Goal: Transaction & Acquisition: Download file/media

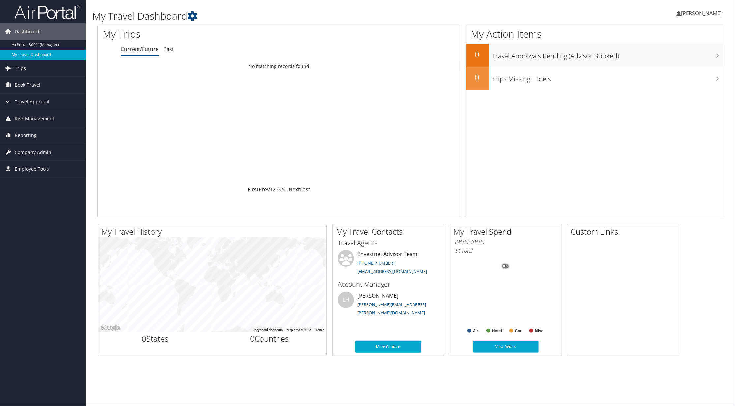
click at [25, 71] on span "Trips" at bounding box center [20, 68] width 11 height 16
click at [46, 91] on link "Current/Future Trips" at bounding box center [43, 91] width 86 height 10
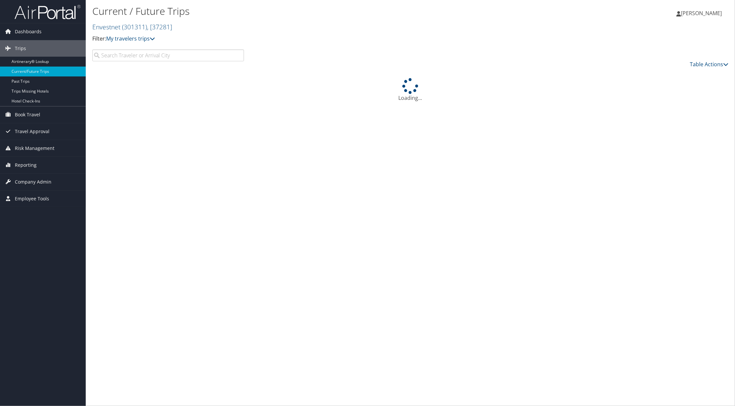
click at [166, 58] on input "search" at bounding box center [168, 55] width 152 height 12
type input "R"
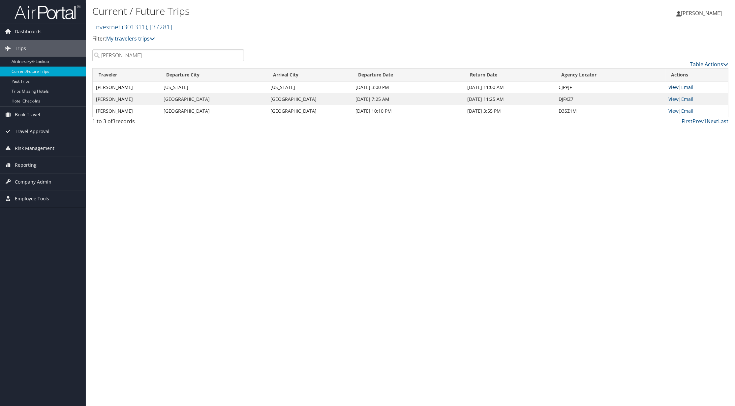
type input "David Ritchie"
click at [672, 88] on link "View" at bounding box center [674, 87] width 10 height 6
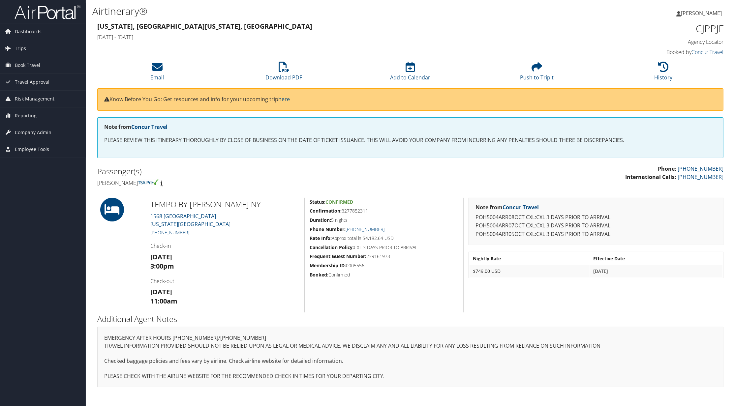
click at [685, 215] on p "POH5004ARR08OCT CXL:CXL 3 DAYS PRIOR TO ARRIVAL POH5004ARR07OCT CXL:CXL 3 DAYS …" at bounding box center [596, 225] width 241 height 25
click at [287, 70] on icon at bounding box center [284, 67] width 11 height 11
click at [24, 50] on span "Trips" at bounding box center [20, 48] width 11 height 16
click at [40, 64] on link "Airtinerary® Lookup" at bounding box center [43, 62] width 86 height 10
click at [19, 47] on span "Trips" at bounding box center [20, 48] width 11 height 16
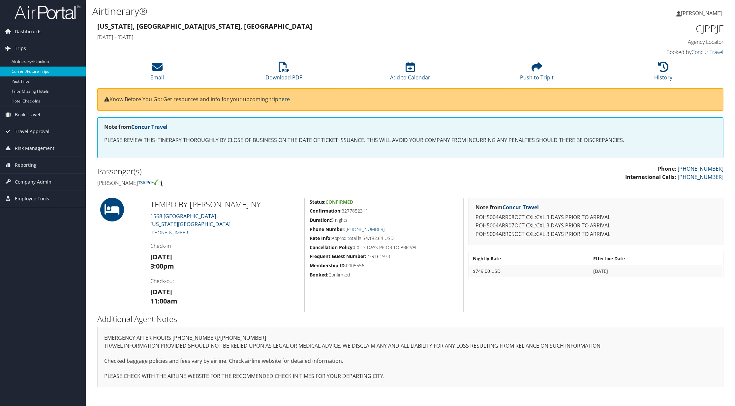
click at [32, 72] on link "Current/Future Trips" at bounding box center [43, 72] width 86 height 10
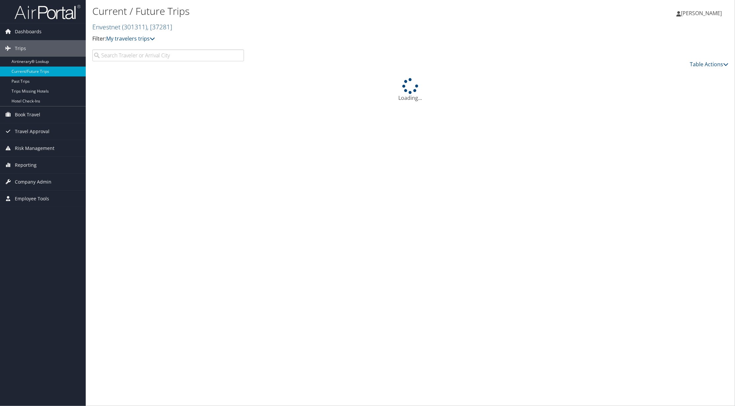
click at [123, 56] on input "search" at bounding box center [168, 55] width 152 height 12
type input "David Ritchie"
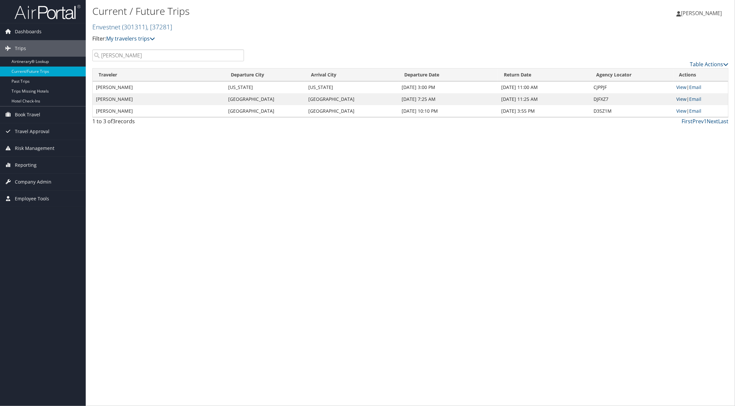
click at [682, 98] on link "View" at bounding box center [682, 99] width 10 height 6
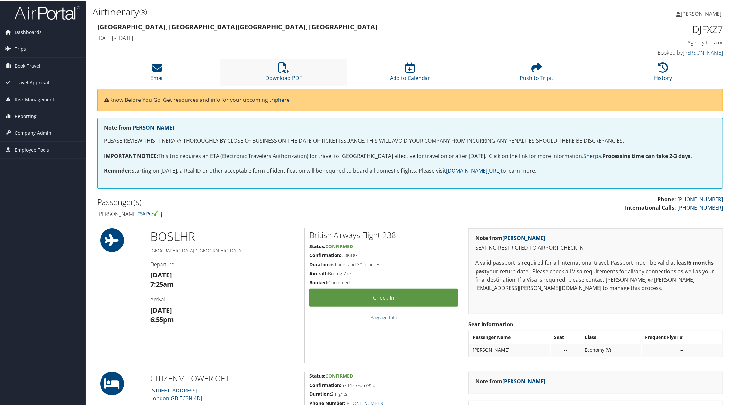
click at [289, 71] on li "Download PDF" at bounding box center [284, 71] width 127 height 27
